Goal: Navigation & Orientation: Find specific page/section

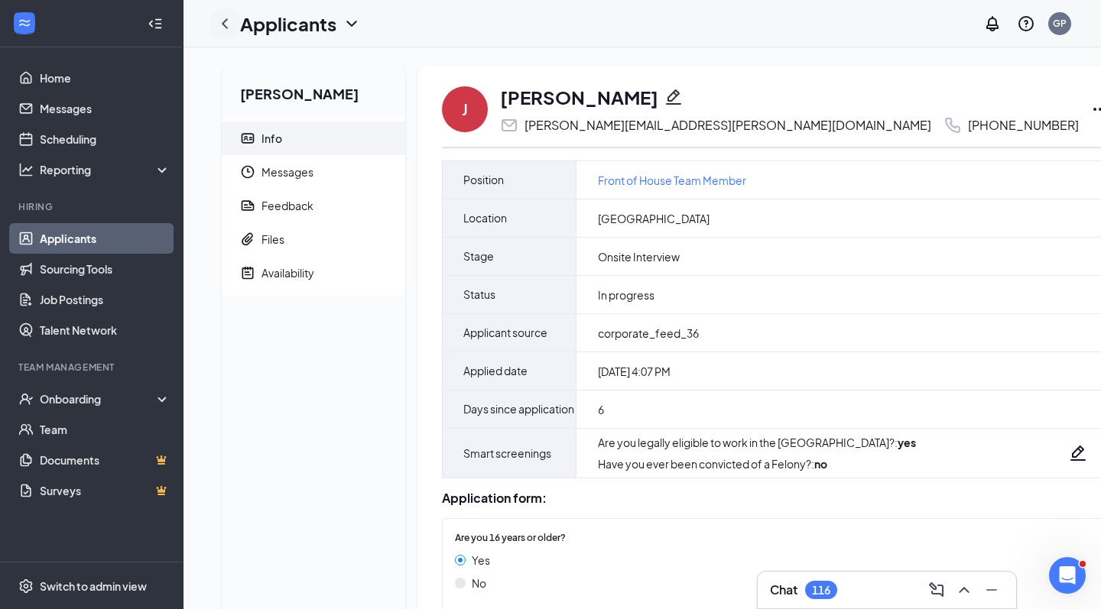
click at [227, 20] on icon "ChevronLeft" at bounding box center [225, 23] width 6 height 10
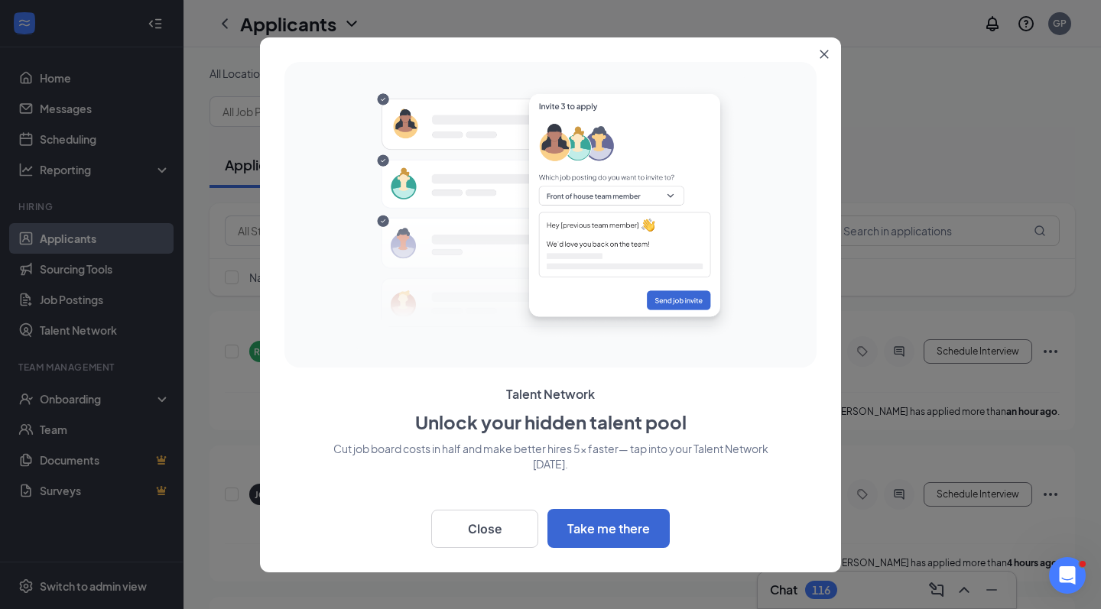
click at [819, 47] on button "Close" at bounding box center [827, 51] width 28 height 28
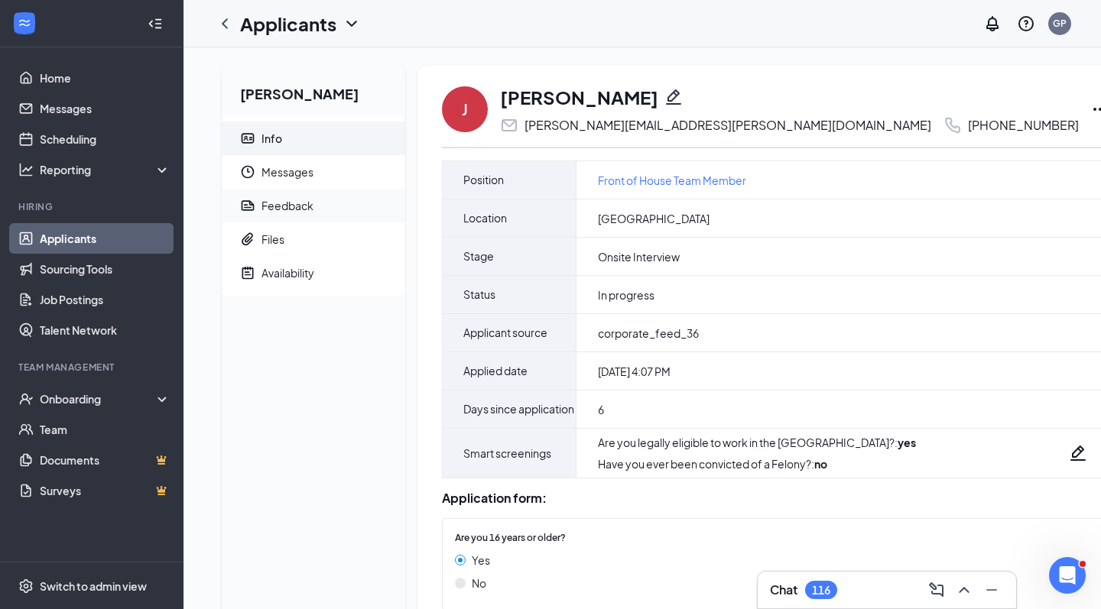
click at [317, 209] on span "Feedback" at bounding box center [326, 206] width 131 height 34
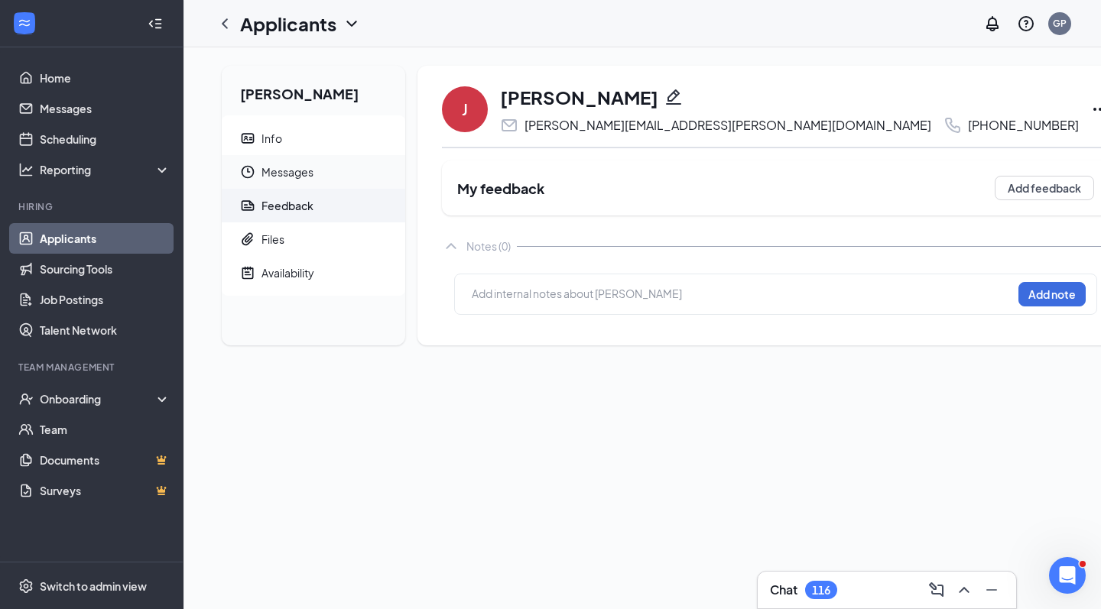
click at [369, 170] on span "Messages" at bounding box center [326, 172] width 131 height 34
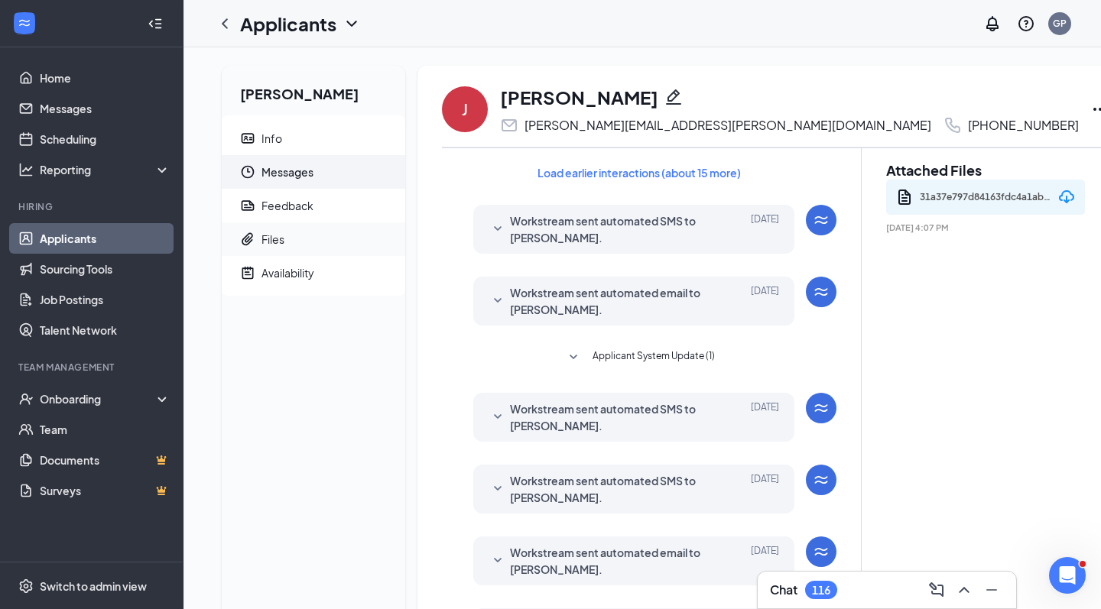
click at [325, 248] on span "Files" at bounding box center [326, 239] width 131 height 34
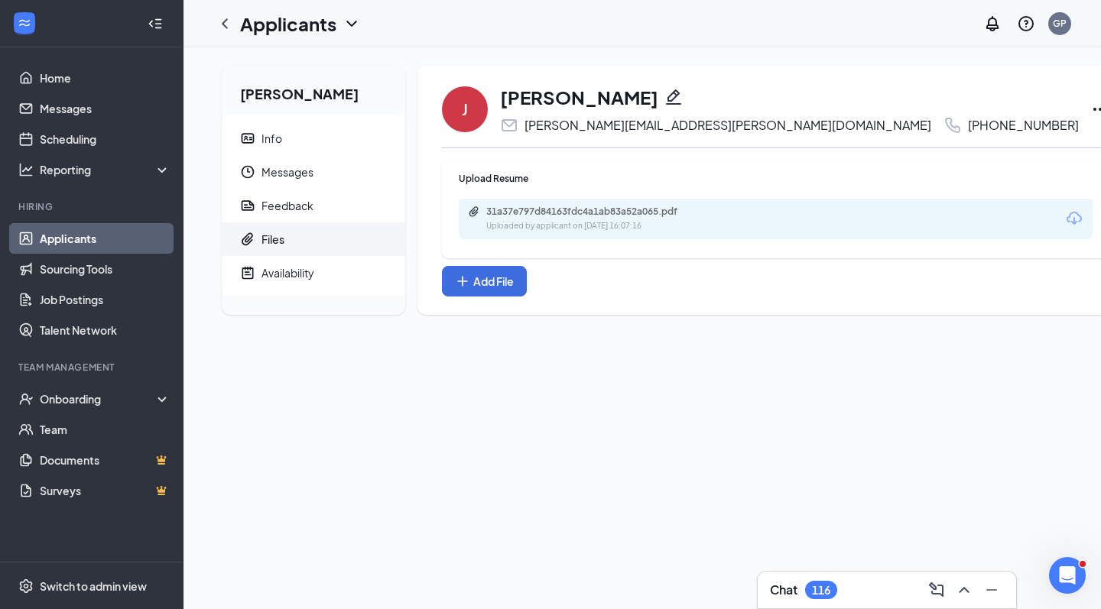
click at [327, 111] on h2 "[PERSON_NAME]" at bounding box center [313, 91] width 183 height 50
click at [327, 146] on span "Info" at bounding box center [326, 139] width 131 height 34
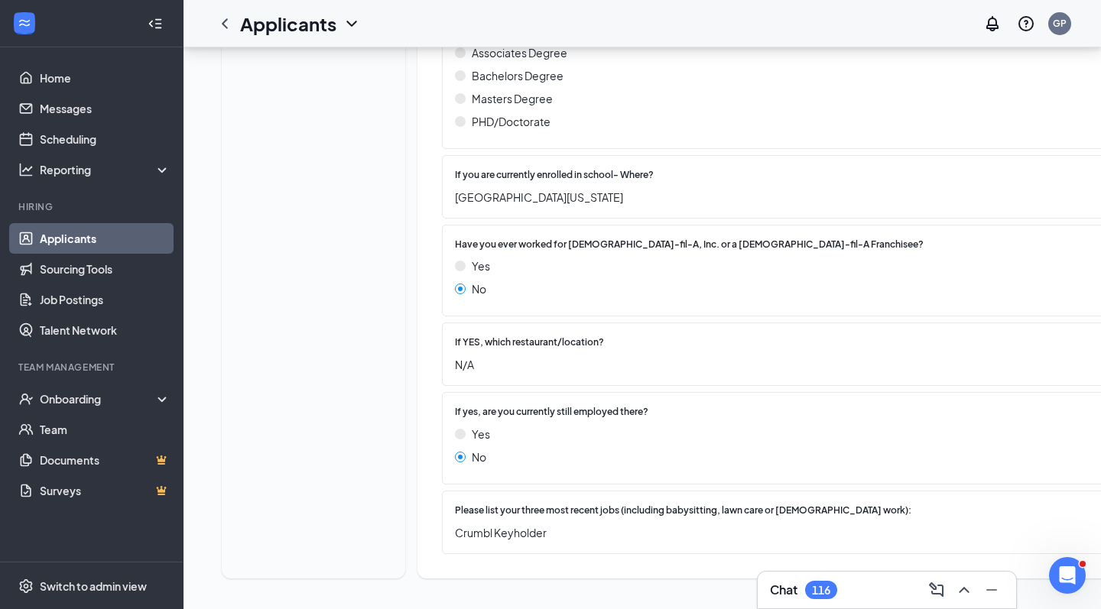
scroll to position [708, 0]
